Goal: Transaction & Acquisition: Purchase product/service

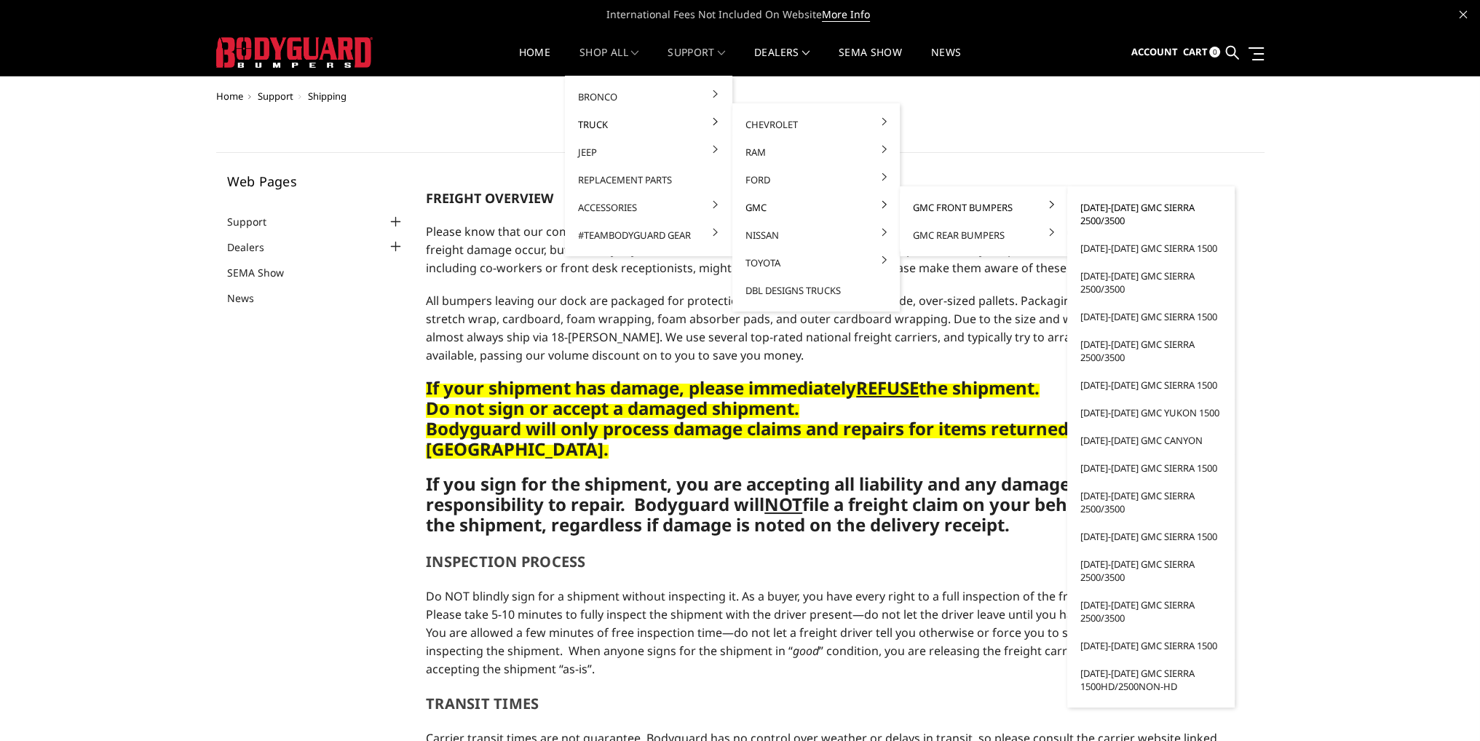
click at [1100, 202] on link "[DATE]-[DATE] GMC Sierra 2500/3500" at bounding box center [1151, 214] width 156 height 41
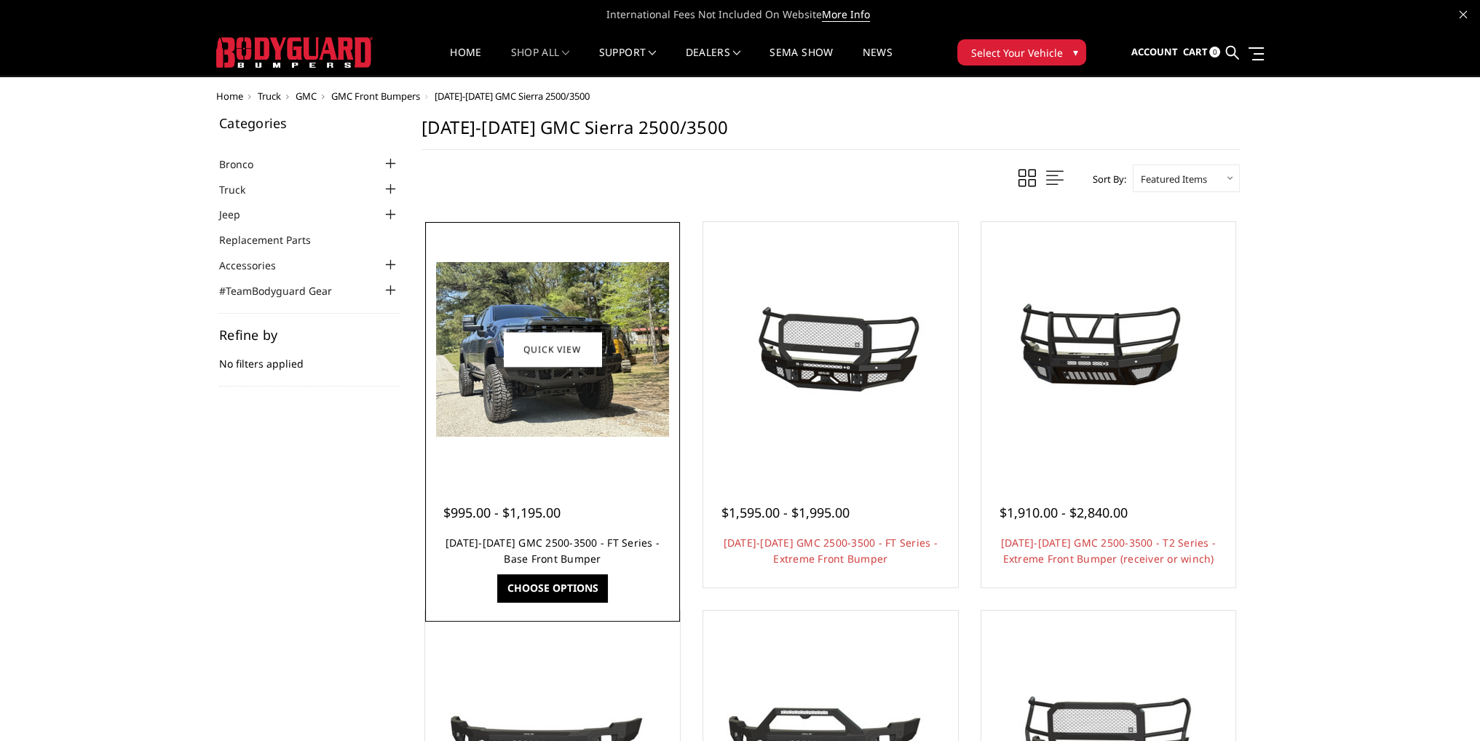
click at [560, 548] on link "2024-2025 GMC 2500-3500 - FT Series - Base Front Bumper" at bounding box center [552, 551] width 214 height 30
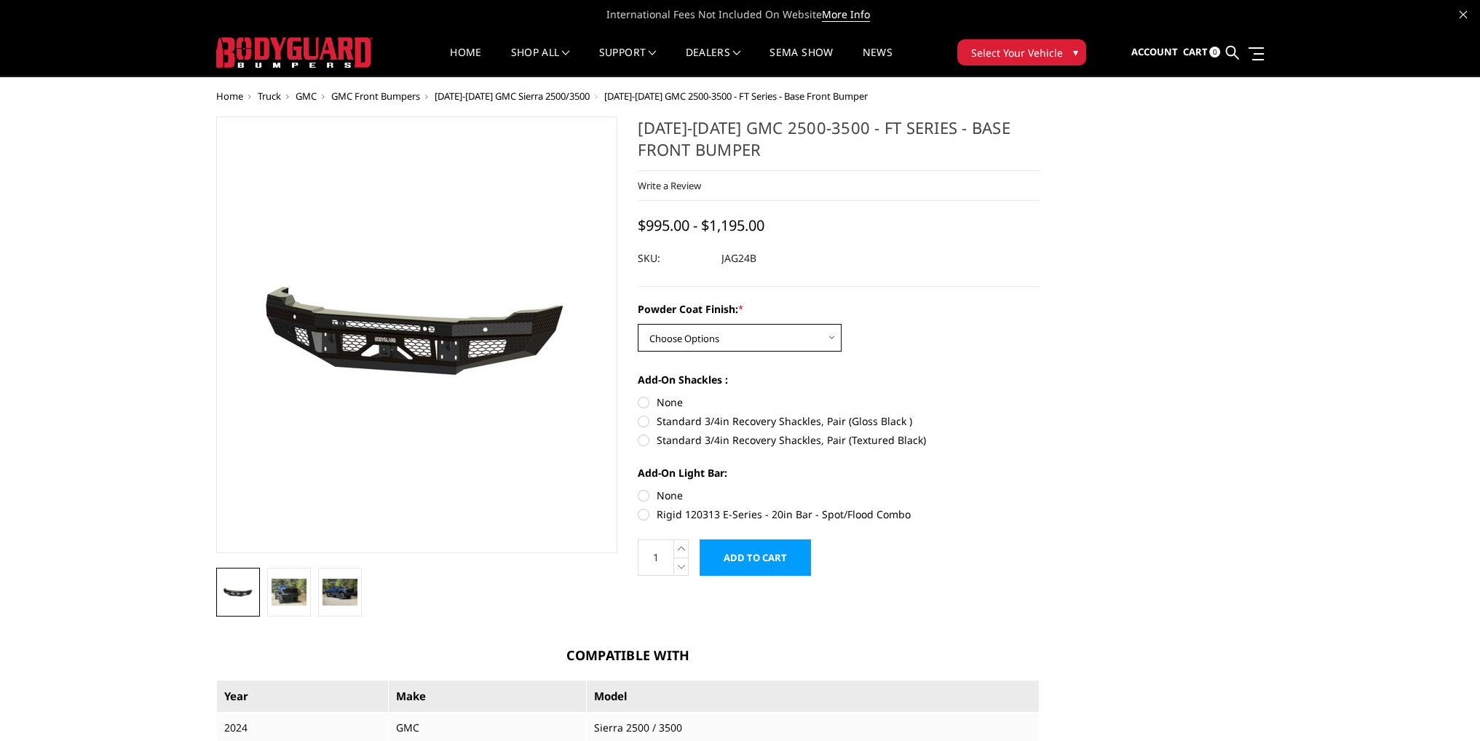
drag, startPoint x: 713, startPoint y: 337, endPoint x: 715, endPoint y: 347, distance: 10.3
click at [713, 337] on select "Choose Options Bare Metal Gloss Black Powder Coat Textured Black Powder Coat" at bounding box center [740, 338] width 204 height 28
select select "3388"
click at [638, 324] on select "Choose Options Bare Metal Gloss Black Powder Coat Textured Black Powder Coat" at bounding box center [740, 338] width 204 height 28
click at [643, 400] on label "None" at bounding box center [839, 402] width 402 height 15
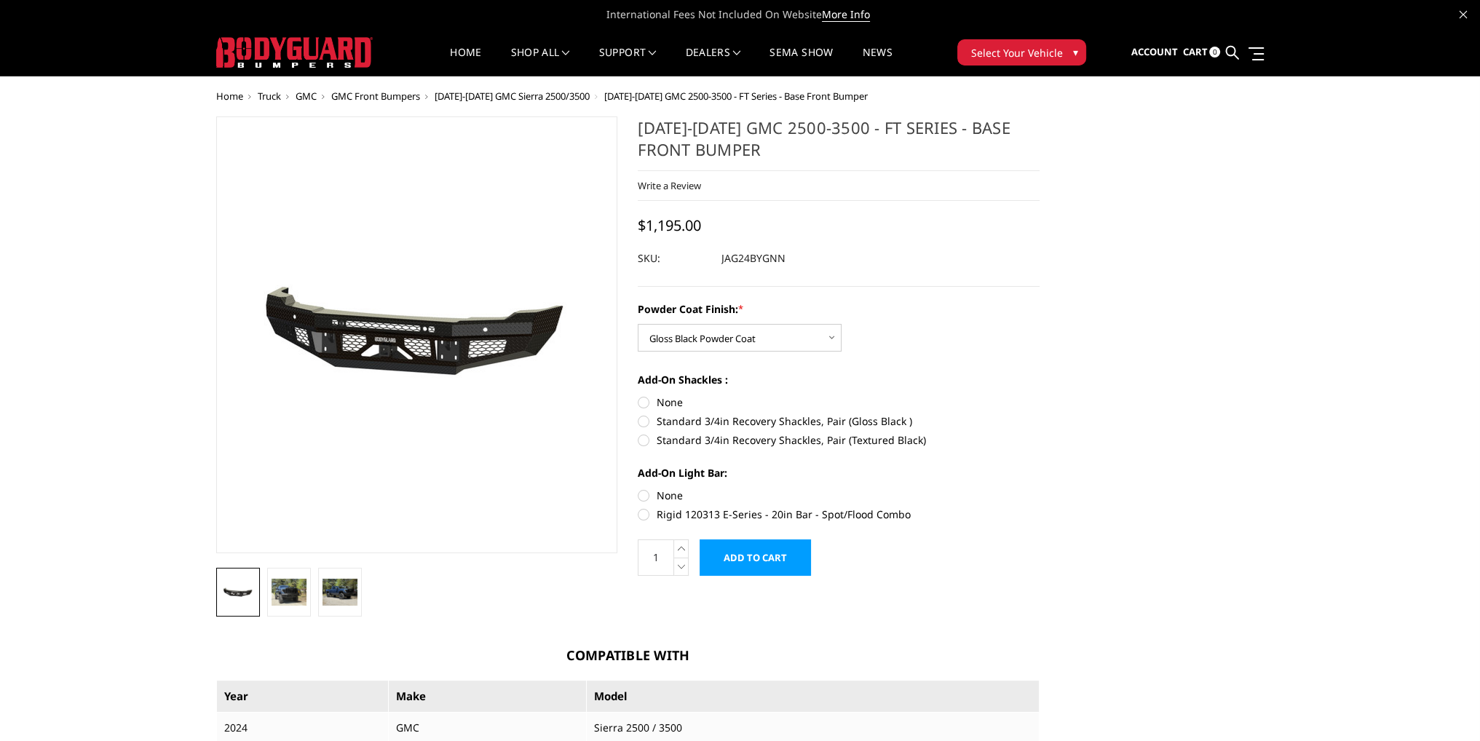
click at [638, 395] on input "None" at bounding box center [638, 395] width 1 height 1
radio input "true"
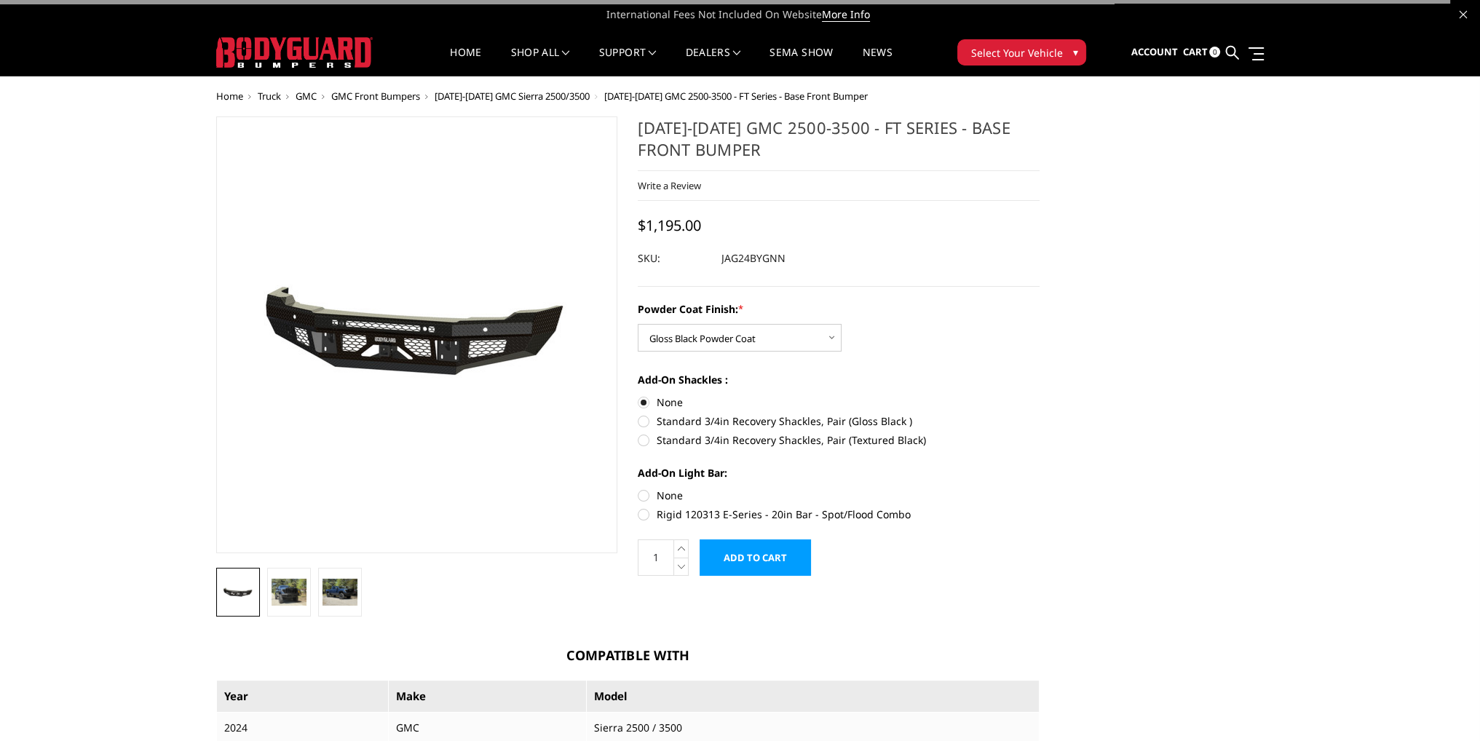
click at [646, 494] on label "None" at bounding box center [839, 495] width 402 height 15
click at [638, 488] on input "None" at bounding box center [638, 488] width 1 height 1
radio input "true"
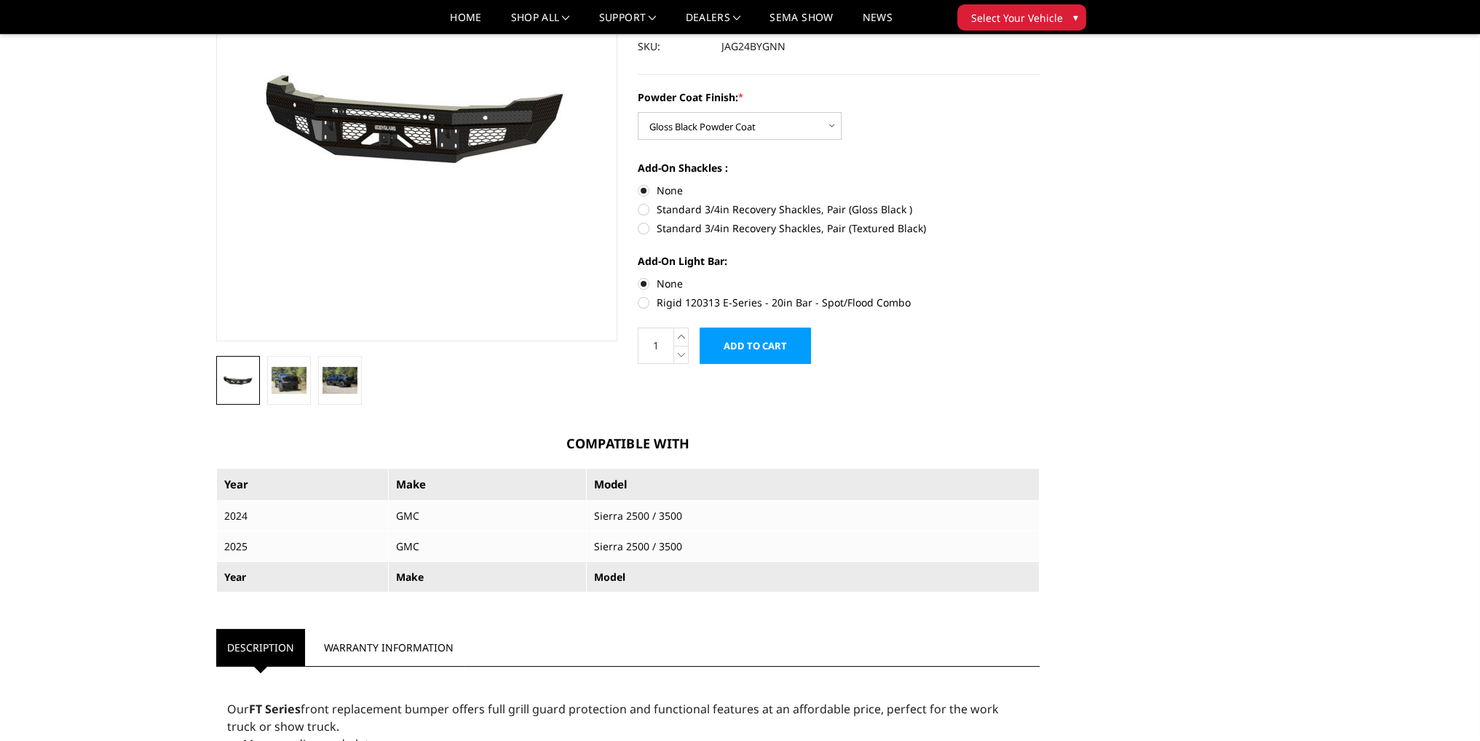
scroll to position [146, 0]
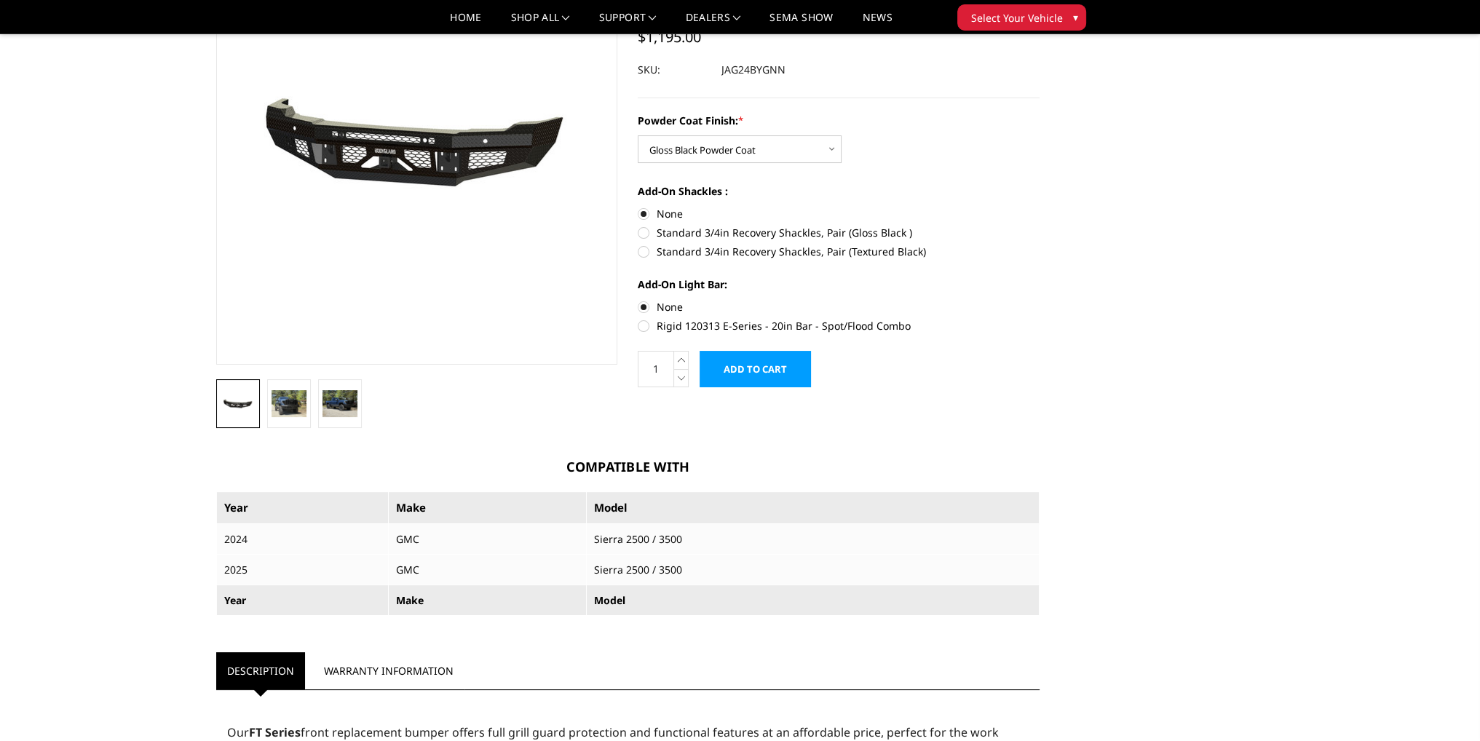
click at [746, 373] on input "Add to Cart" at bounding box center [754, 369] width 111 height 36
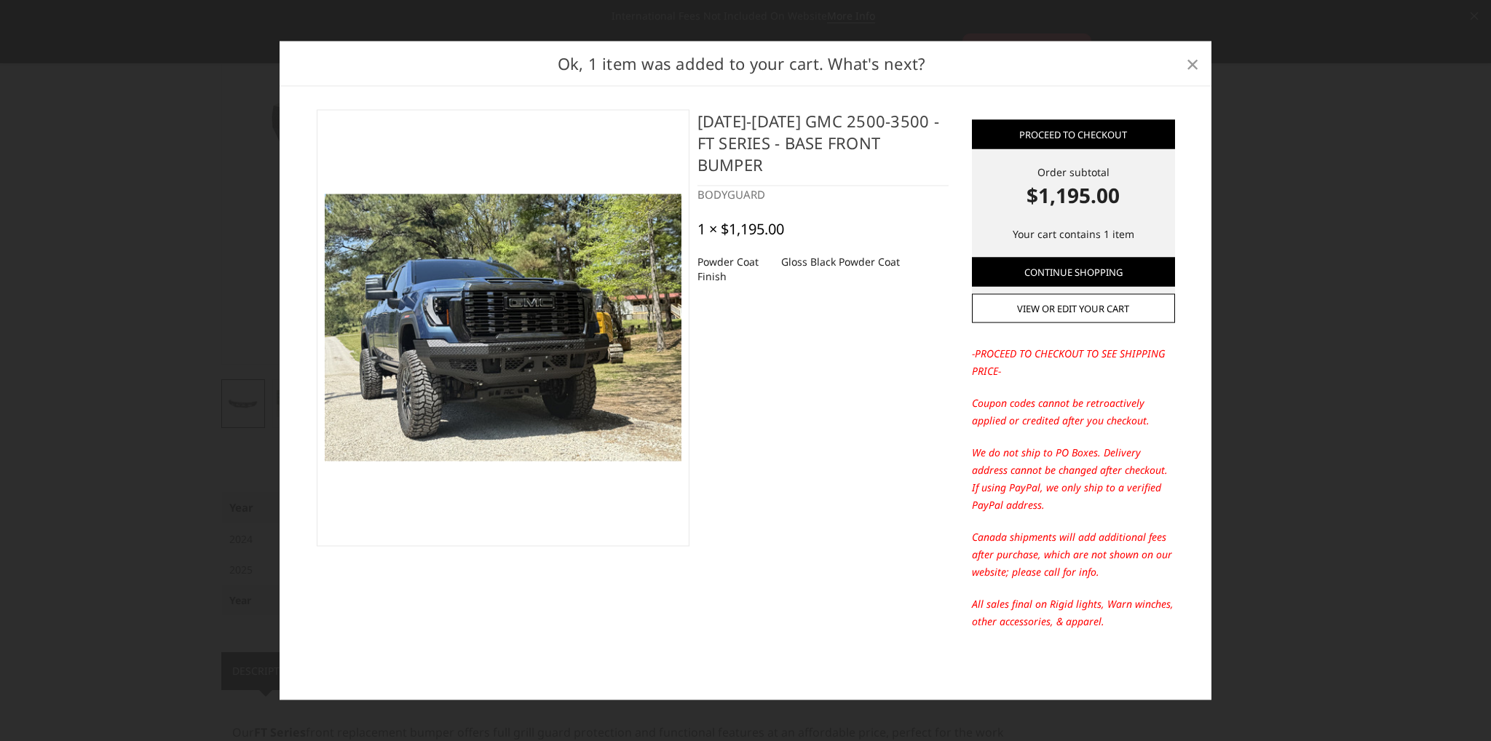
click at [1188, 65] on span "×" at bounding box center [1192, 62] width 13 height 31
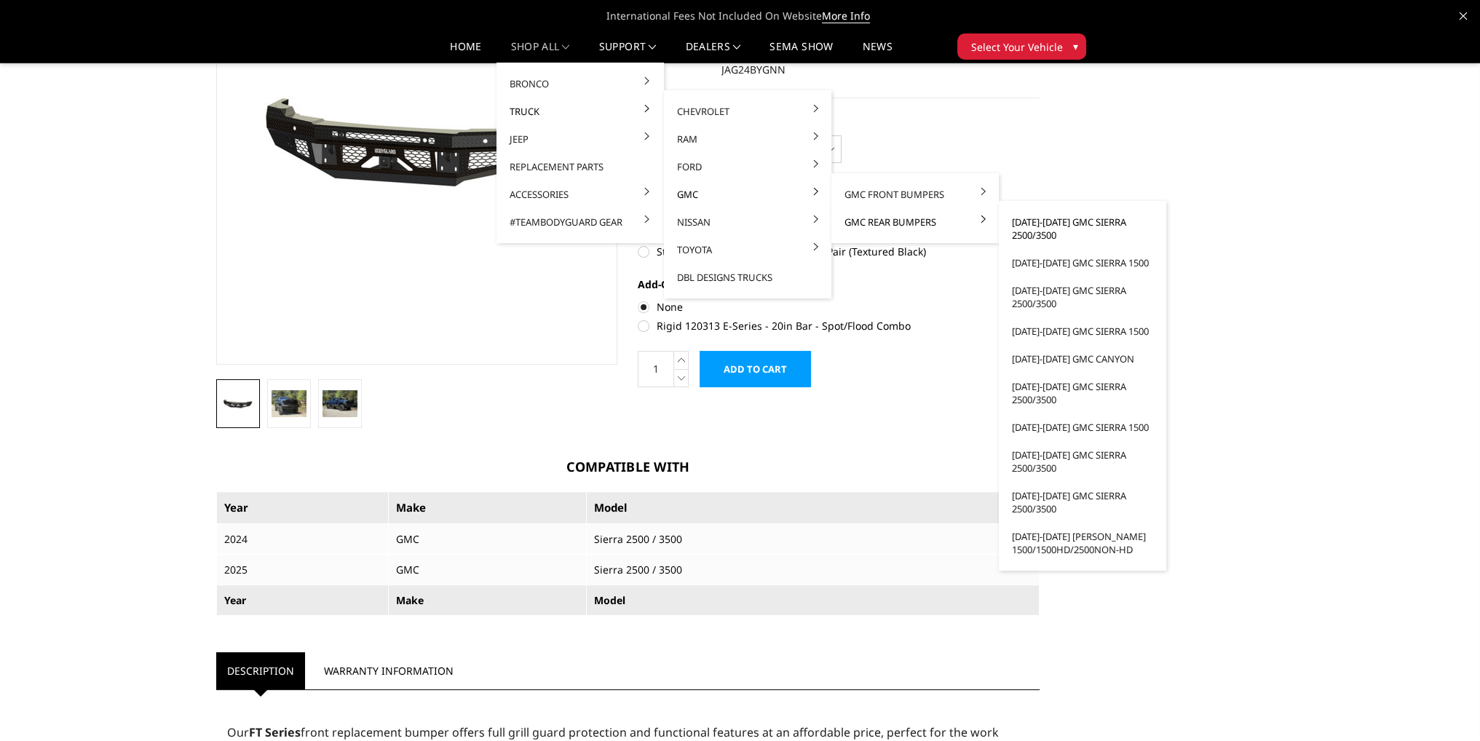
click at [1043, 227] on link "2020-2025 GMC Sierra 2500/3500" at bounding box center [1082, 228] width 156 height 41
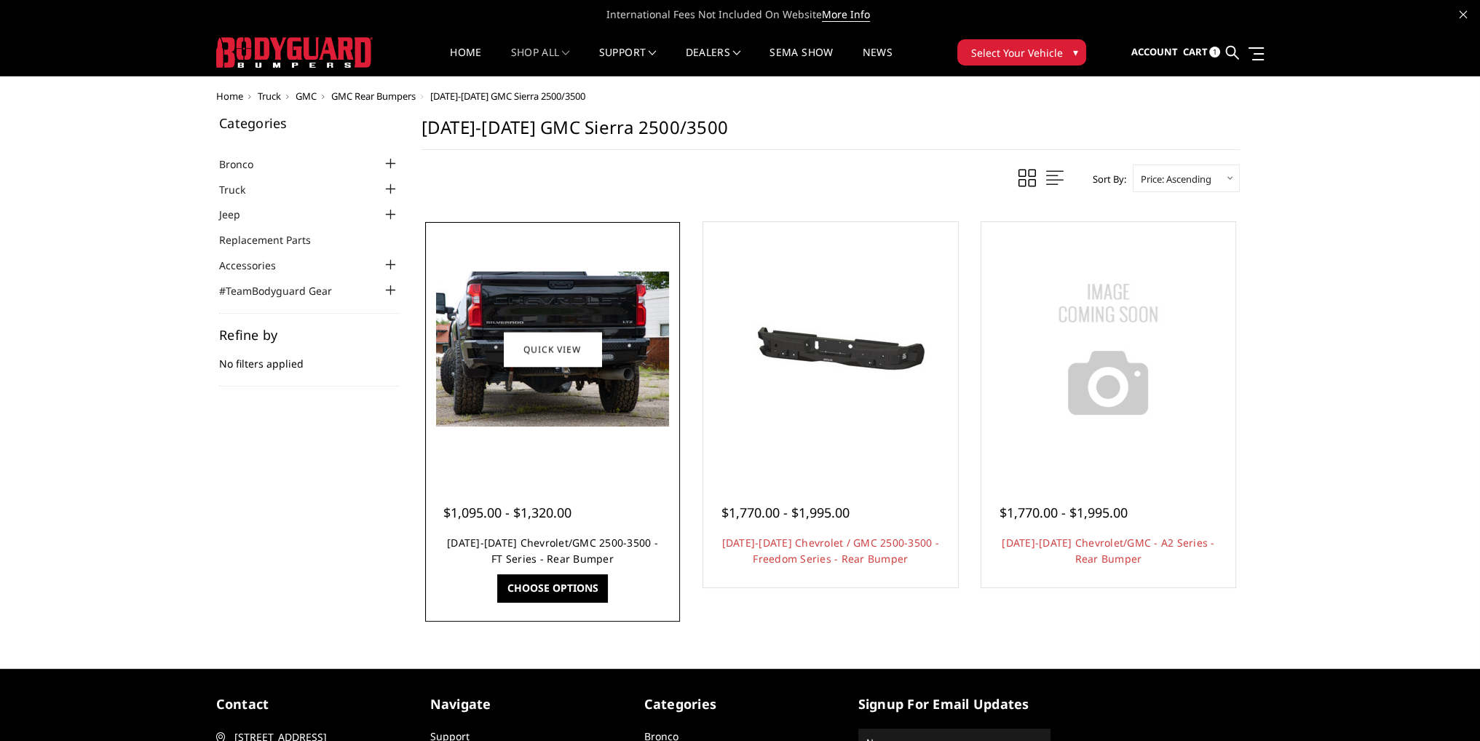
click at [626, 542] on link "[DATE]-[DATE] Chevrolet/GMC 2500-3500 - FT Series - Rear Bumper" at bounding box center [552, 551] width 211 height 30
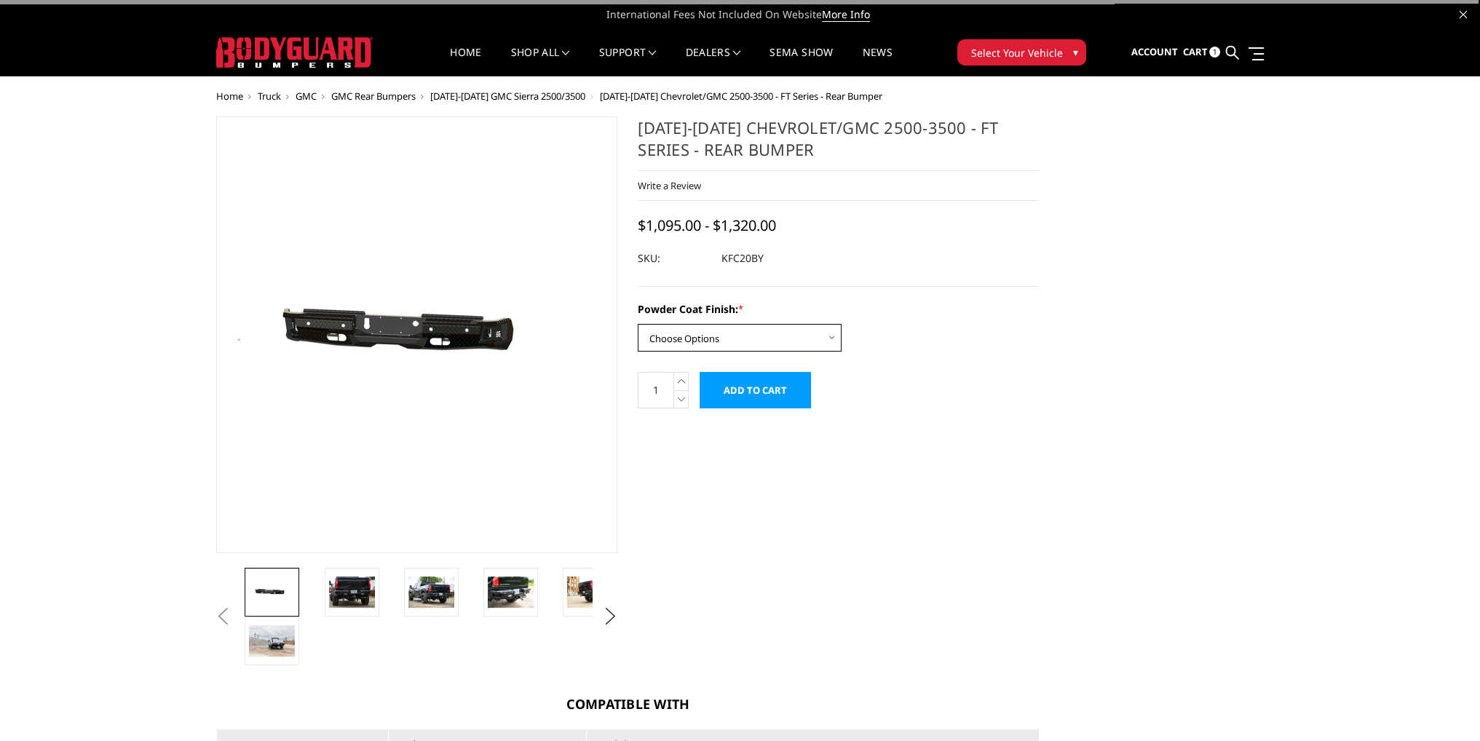
click at [697, 336] on select "Choose Options Bare Metal Gloss Black Powder Coat Textured Black Powder Coat" at bounding box center [740, 338] width 204 height 28
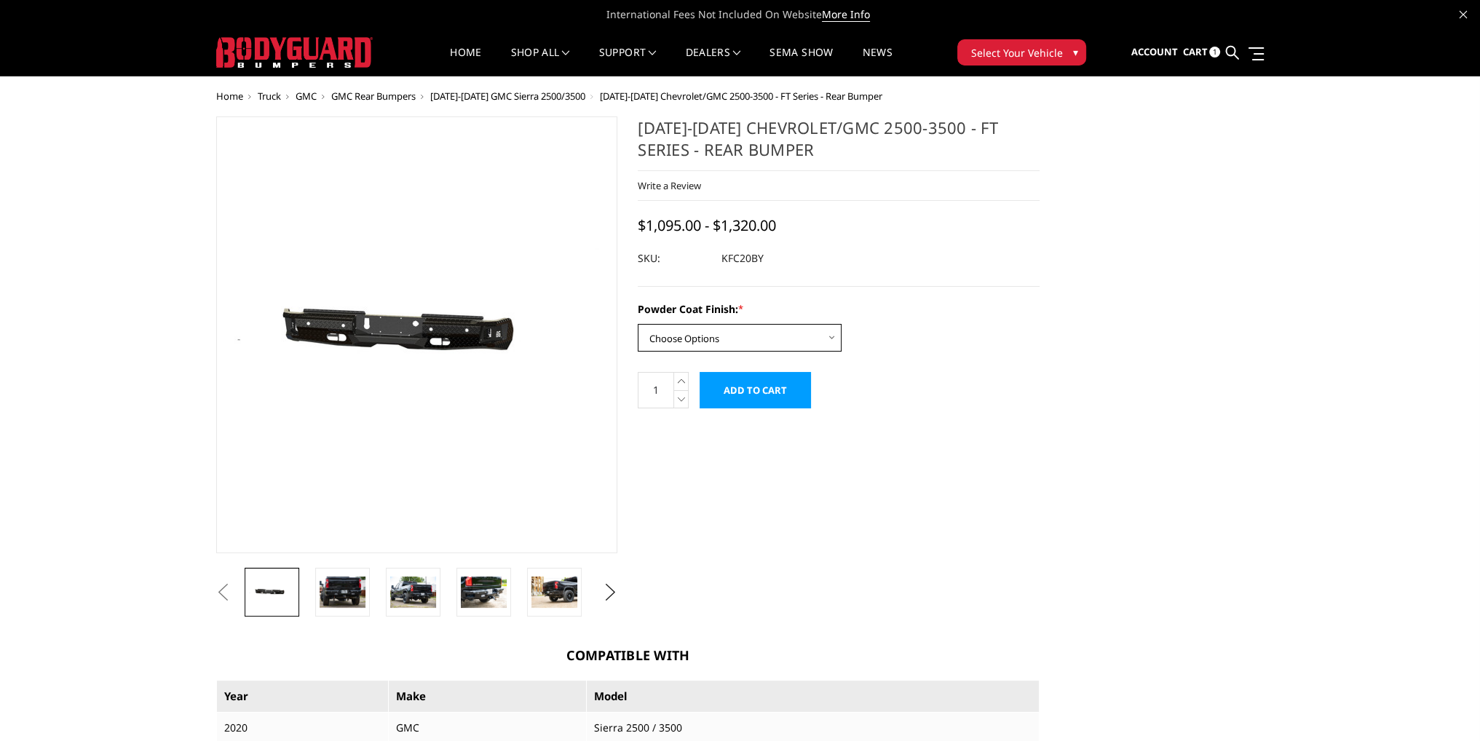
select select "3418"
click at [638, 324] on select "Choose Options Bare Metal Gloss Black Powder Coat Textured Black Powder Coat" at bounding box center [740, 338] width 204 height 28
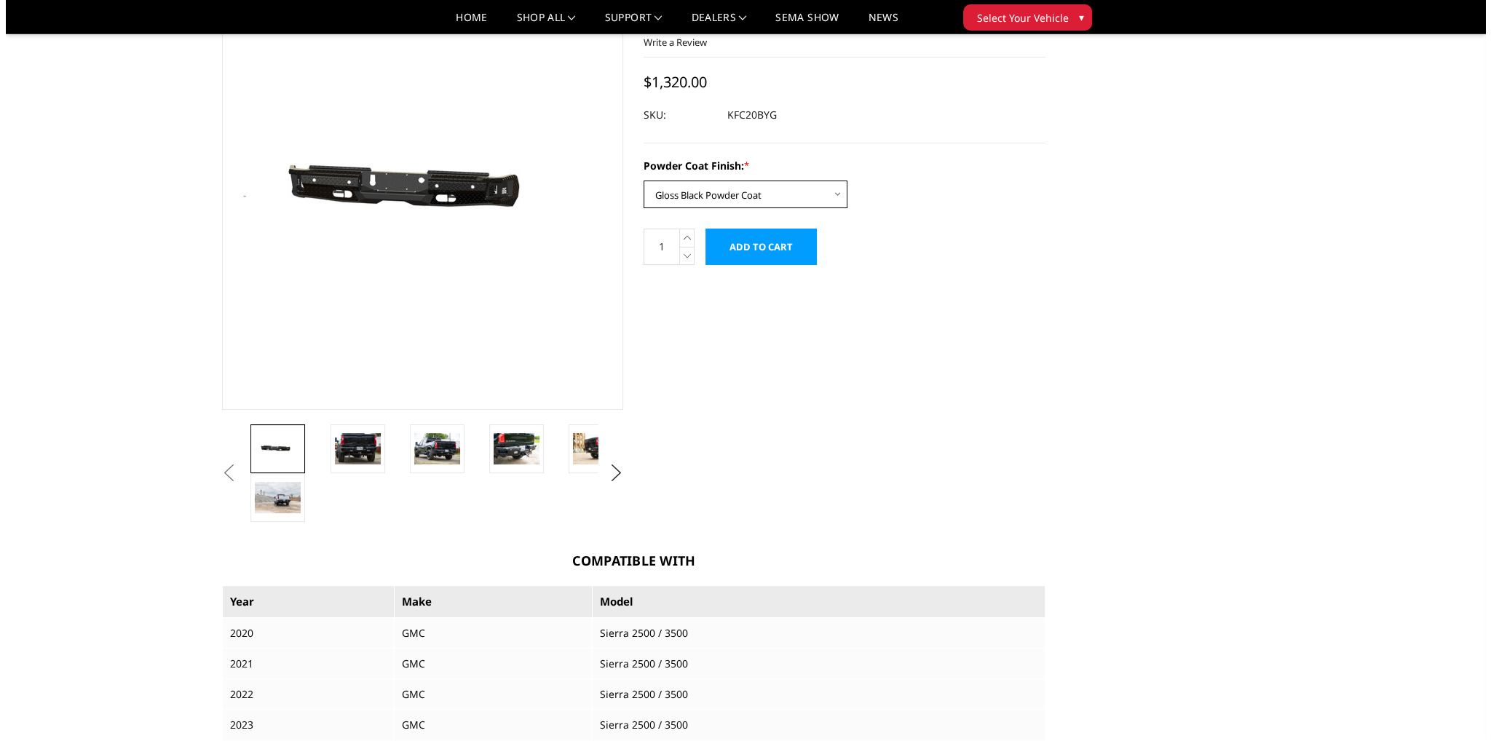
scroll to position [73, 0]
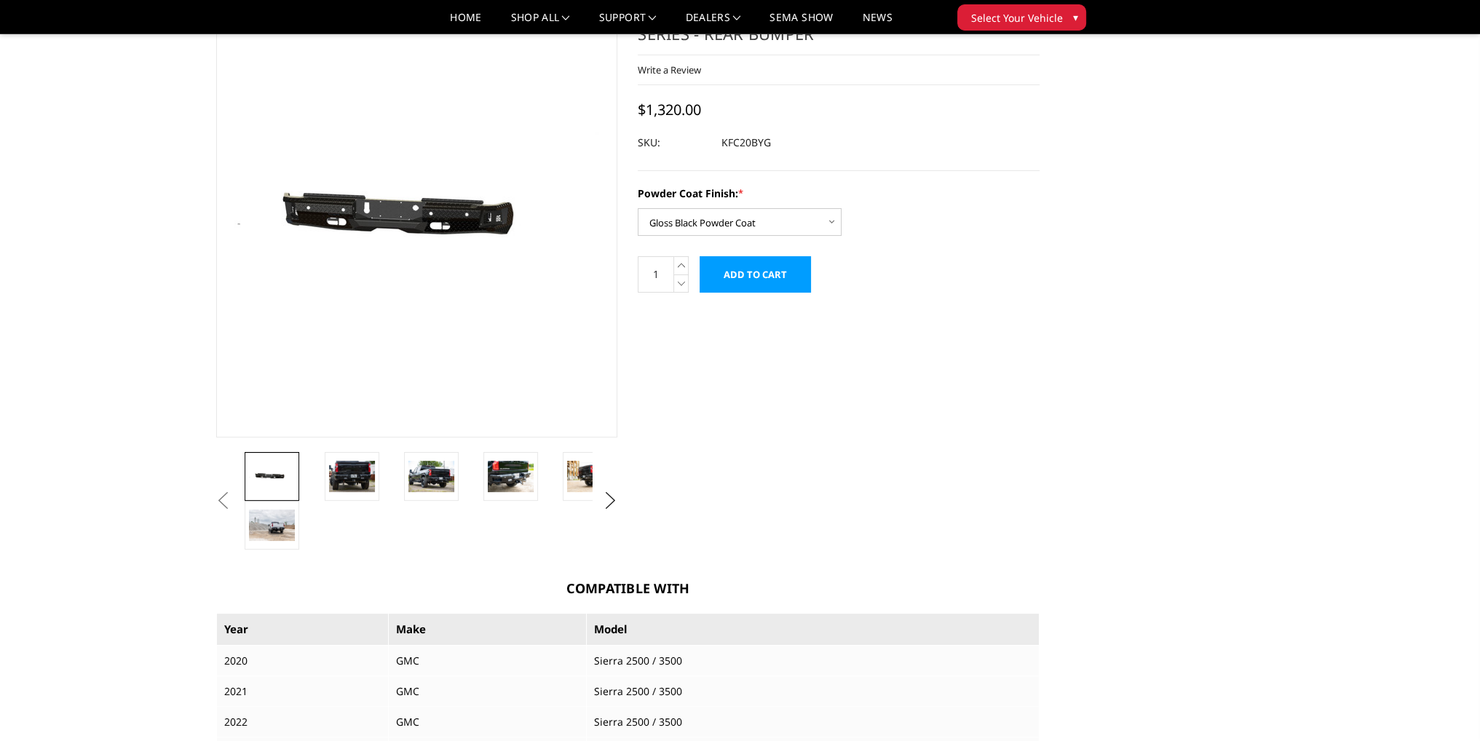
click at [730, 274] on input "Add to Cart" at bounding box center [754, 274] width 111 height 36
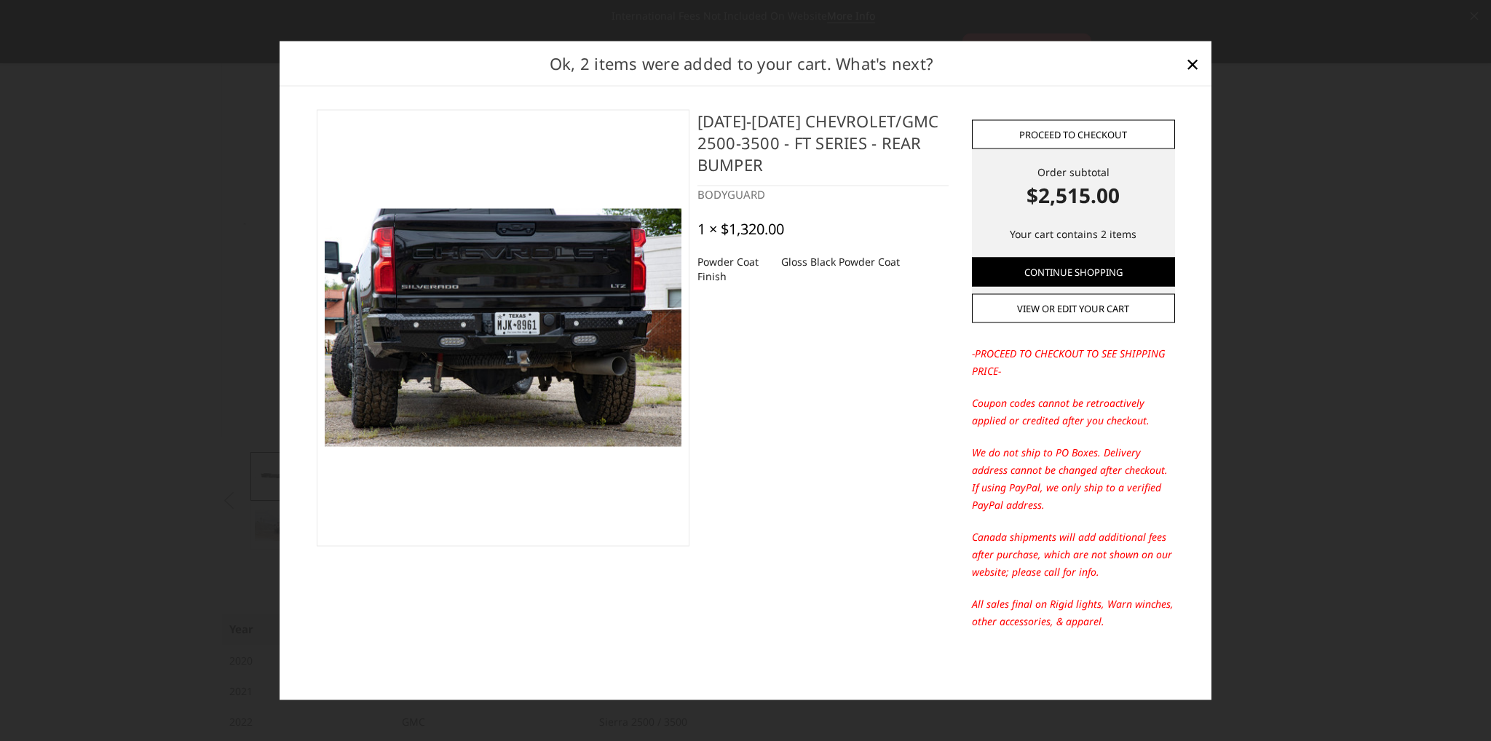
click at [1077, 138] on link "Proceed to checkout" at bounding box center [1073, 133] width 203 height 29
